Goal: Find specific page/section: Find specific page/section

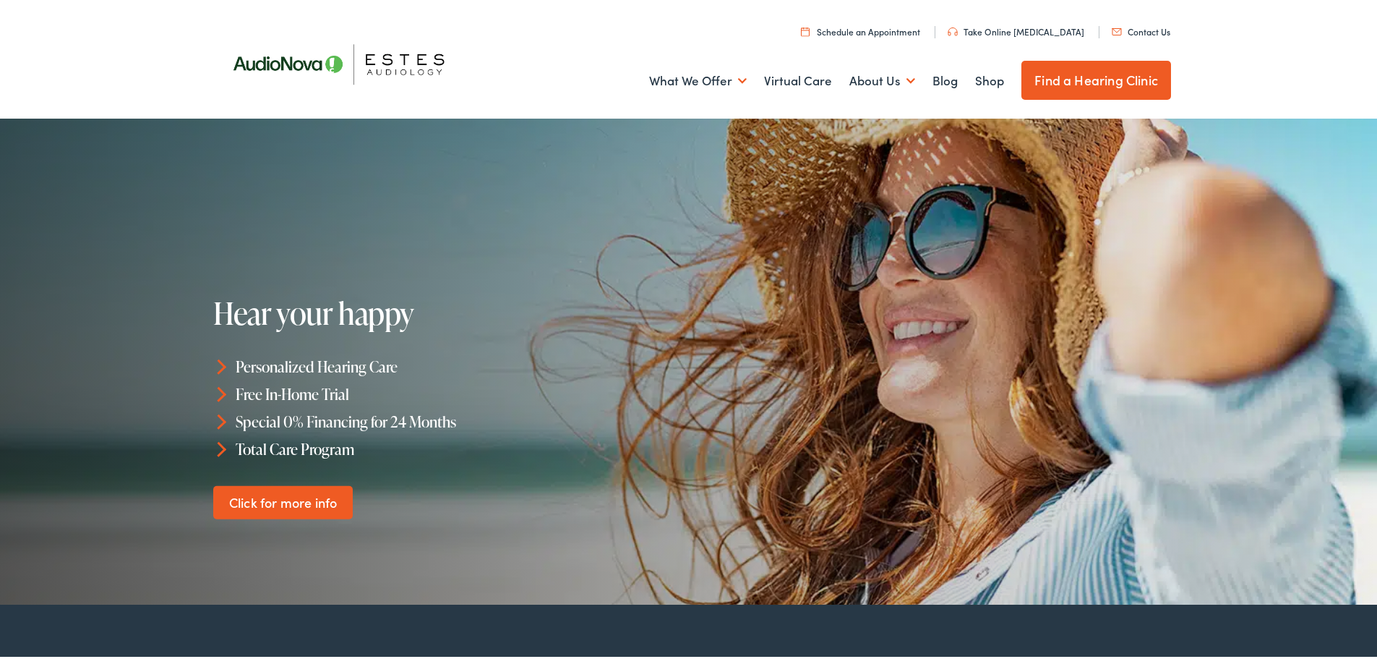
click at [1136, 28] on link "Contact Us" at bounding box center [1141, 28] width 59 height 12
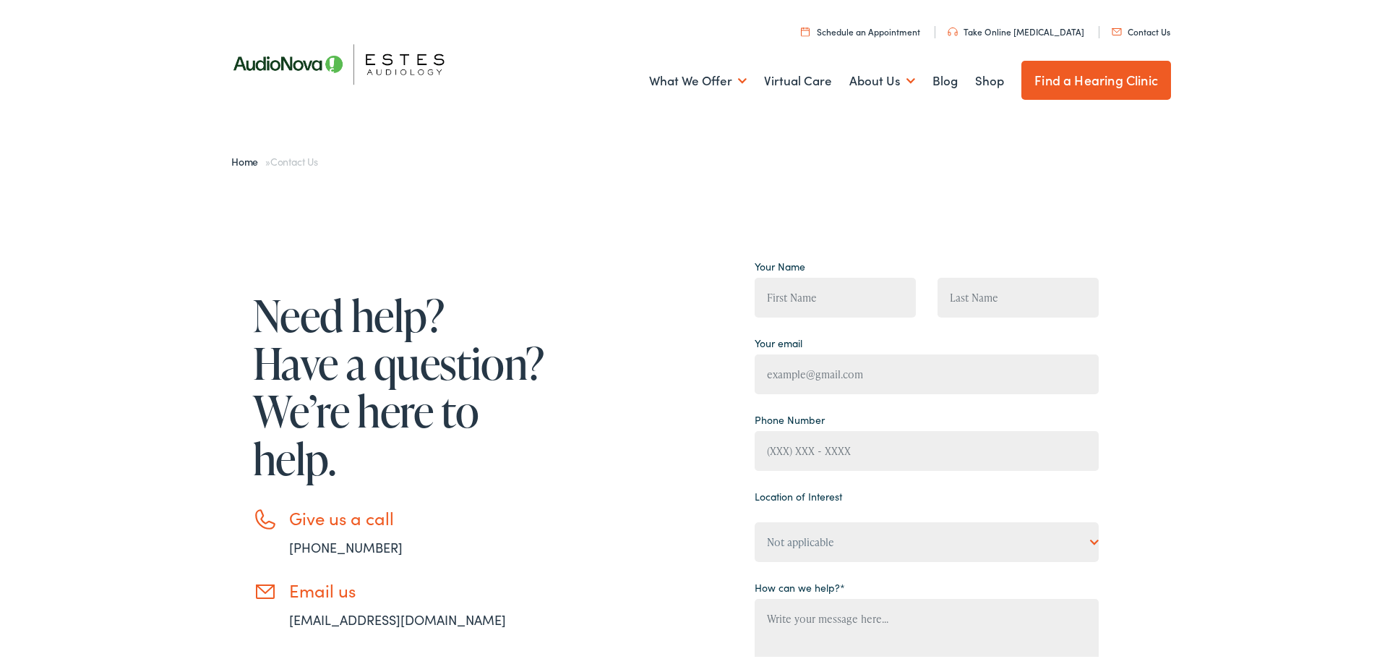
click at [239, 160] on link "Home" at bounding box center [248, 158] width 34 height 14
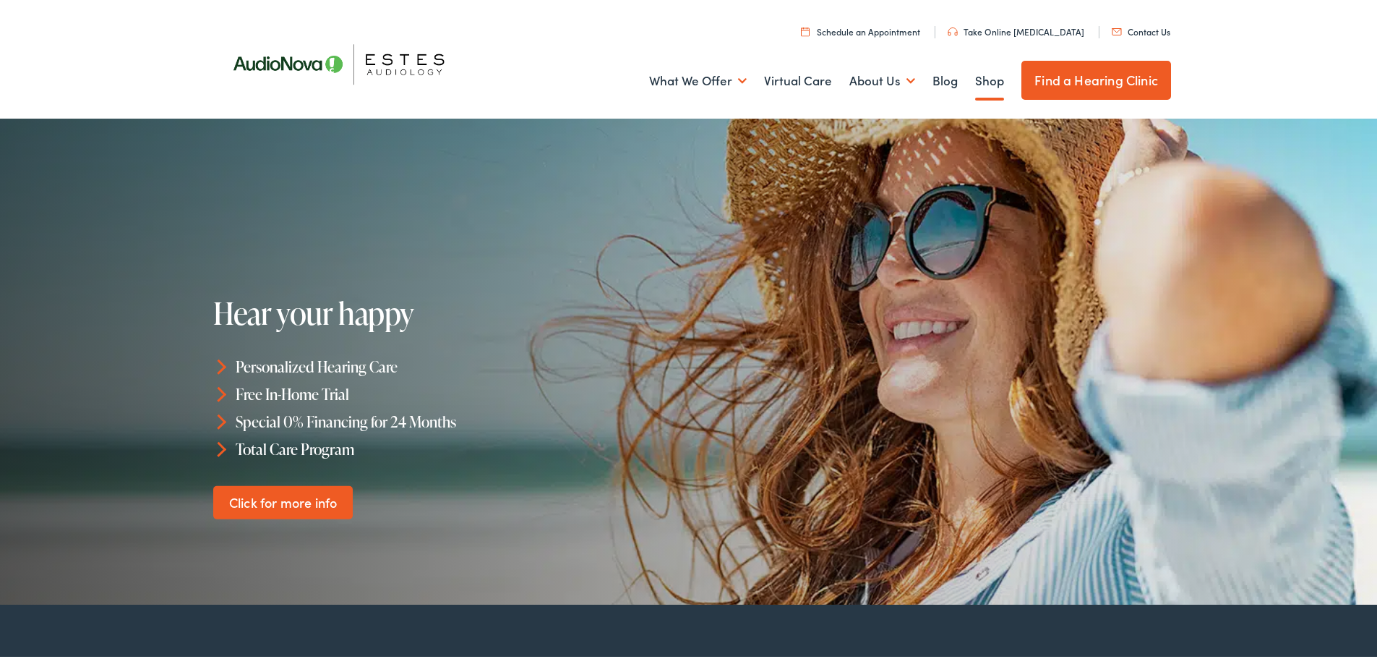
click at [985, 83] on link "Shop" at bounding box center [989, 78] width 29 height 54
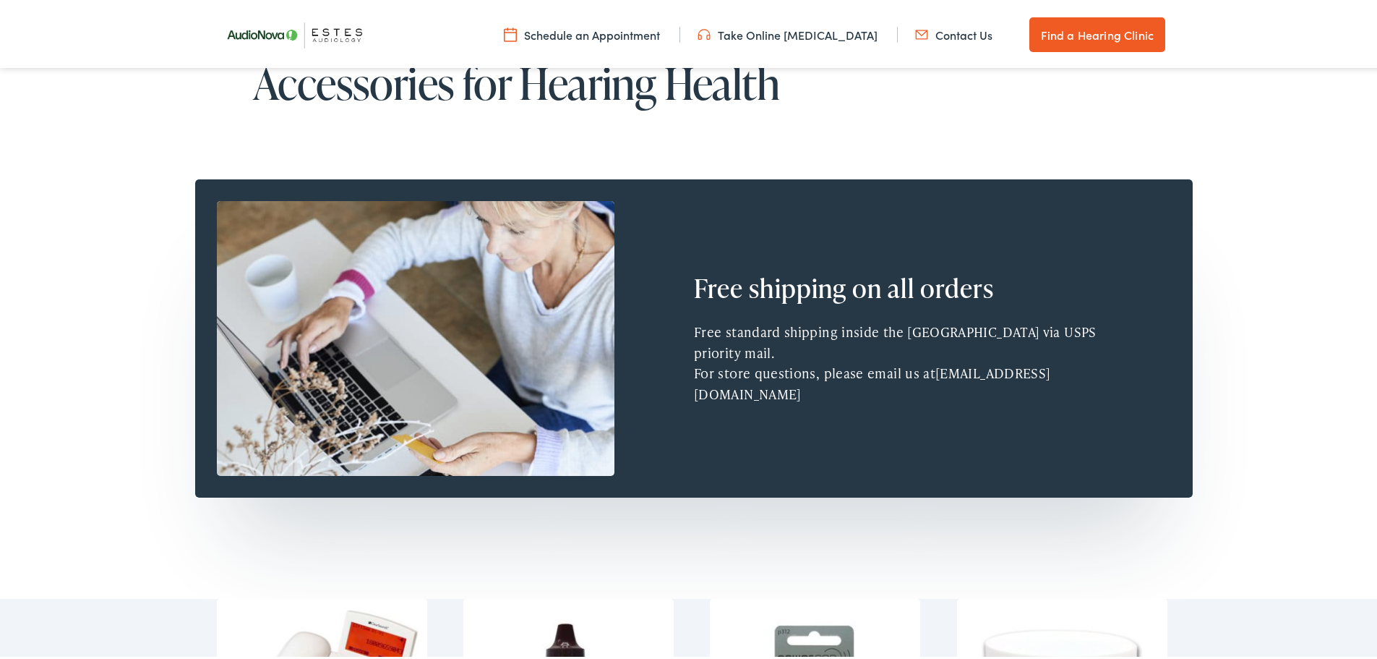
scroll to position [241, 0]
